Goal: Navigation & Orientation: Go to known website

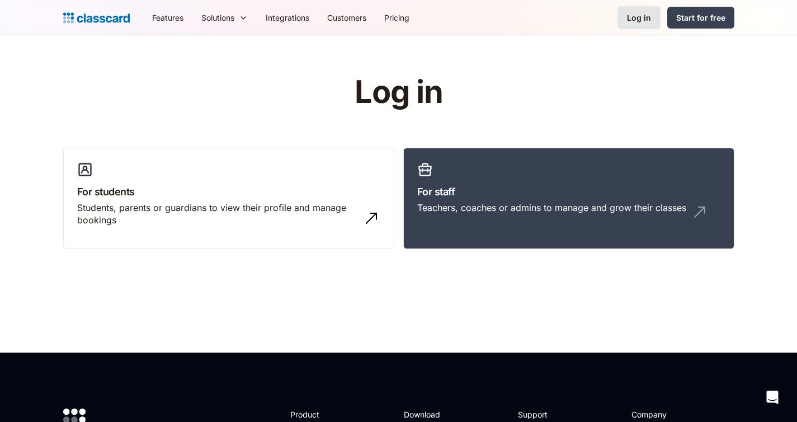
click at [643, 15] on div "Log in" at bounding box center [639, 18] width 24 height 12
click at [433, 212] on div "Teachers, coaches or admins to manage and grow their classes" at bounding box center [551, 207] width 269 height 12
